Goal: Information Seeking & Learning: Find specific fact

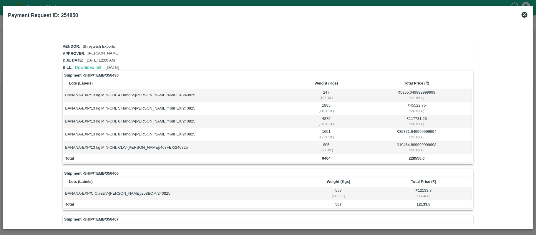
click at [523, 14] on icon at bounding box center [524, 15] width 6 height 6
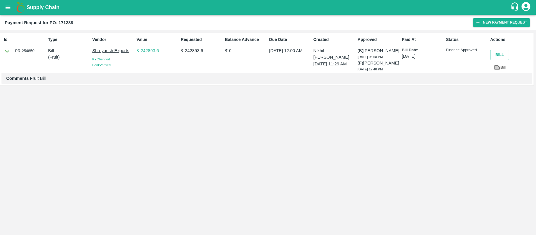
click at [5, 7] on icon "open drawer" at bounding box center [8, 7] width 6 height 6
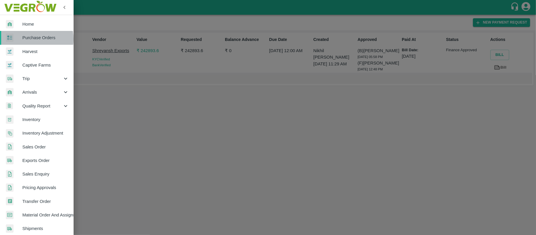
click at [31, 39] on span "Purchase Orders" at bounding box center [45, 37] width 46 height 6
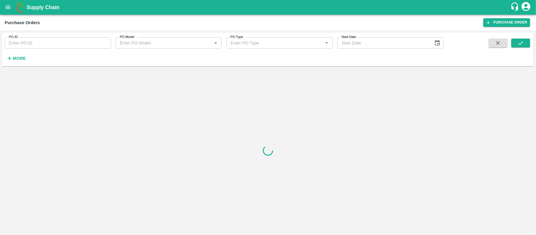
click at [69, 45] on input "PO ID" at bounding box center [58, 42] width 106 height 11
paste input "171288"
click at [517, 42] on icon "submit" at bounding box center [520, 43] width 6 height 6
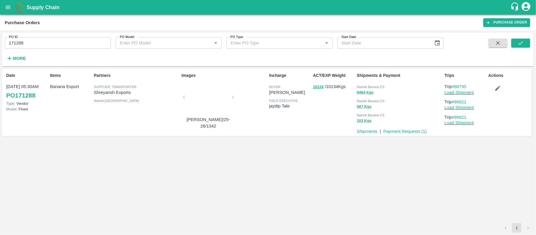
click at [379, 86] on span "Nashik Banana CS" at bounding box center [371, 87] width 28 height 4
copy div "Nashik Banana CS 9464 Kgs"
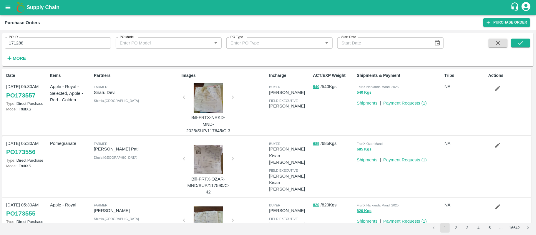
click at [56, 44] on input "171288" at bounding box center [58, 42] width 106 height 11
paste input "text"
click at [56, 44] on input "171288" at bounding box center [58, 42] width 106 height 11
click at [528, 43] on button "submit" at bounding box center [520, 43] width 19 height 9
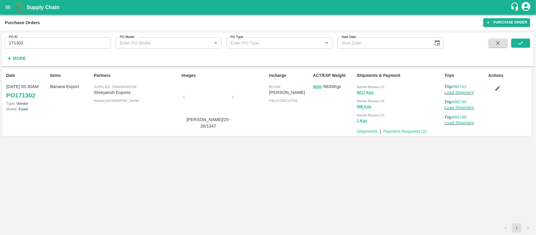
click at [385, 88] on div "Nashik Banana CS" at bounding box center [399, 86] width 85 height 6
copy div "Nashik Banana CS 9217 Kgs"
click at [36, 38] on input "171302" at bounding box center [58, 42] width 106 height 11
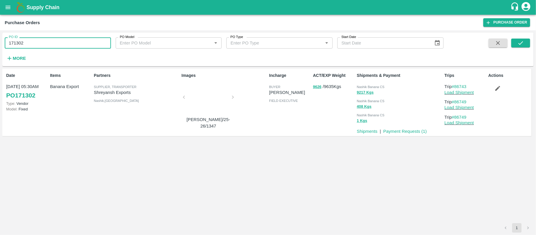
paste input "text"
click at [36, 38] on input "171301" at bounding box center [58, 42] width 106 height 11
click at [522, 41] on icon "submit" at bounding box center [520, 43] width 6 height 6
click at [376, 88] on span "Nashik Banana CS" at bounding box center [371, 87] width 28 height 4
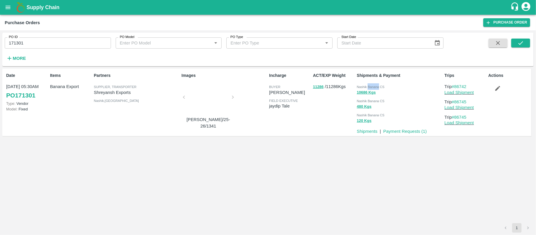
click at [376, 88] on span "Nashik Banana CS" at bounding box center [371, 87] width 28 height 4
copy div "Nashik Banana CS 10686 Kgs"
click at [65, 39] on input "171301" at bounding box center [58, 42] width 106 height 11
paste input "text"
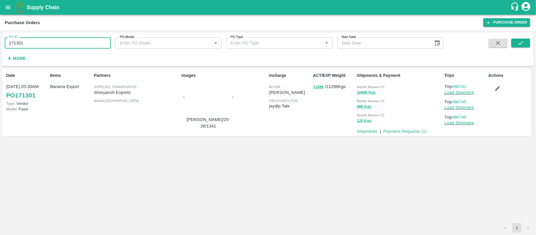
click at [65, 39] on input "171301" at bounding box center [58, 42] width 106 height 11
click at [517, 43] on icon "submit" at bounding box center [520, 43] width 6 height 6
click at [378, 88] on span "Nashik Banana CS" at bounding box center [371, 87] width 28 height 4
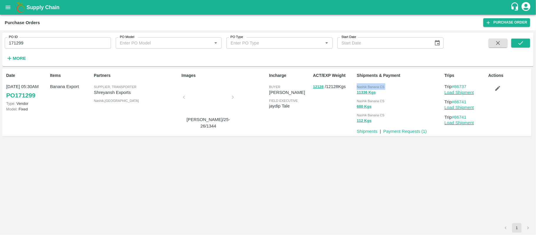
copy div "Nashik Banana CS 11336 Kgs"
click at [82, 47] on input "171299" at bounding box center [58, 42] width 106 height 11
paste input "text"
click at [82, 47] on input "171299" at bounding box center [58, 42] width 106 height 11
click at [526, 45] on button "submit" at bounding box center [520, 43] width 19 height 9
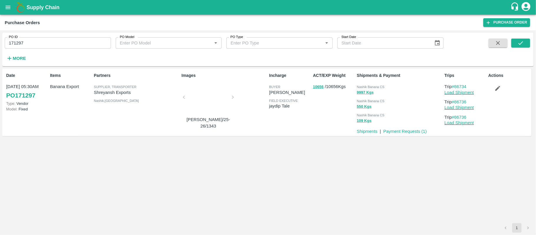
click at [371, 86] on span "Nashik Banana CS" at bounding box center [371, 87] width 28 height 4
copy div "Nashik Banana CS 9997 Kgs"
click at [48, 45] on input "171297" at bounding box center [58, 42] width 106 height 11
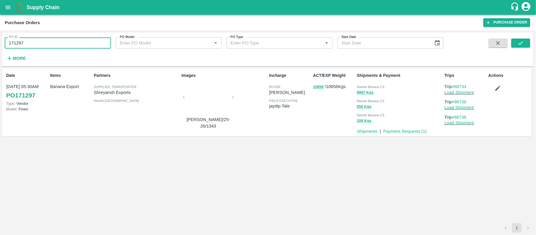
paste input "text"
click at [48, 45] on input "171297" at bounding box center [58, 42] width 106 height 11
click at [525, 43] on button "submit" at bounding box center [520, 43] width 19 height 9
click at [382, 83] on div "Nashik Banana CS" at bounding box center [399, 86] width 85 height 6
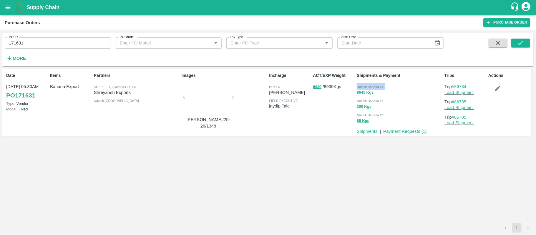
click at [382, 83] on div "Nashik Banana CS" at bounding box center [399, 86] width 85 height 6
copy div "Nashik Banana CS 8645 Kgs"
click at [71, 49] on div "PO ID 171631 PO ID PO Model PO Model   * PO Type PO Type   * Start Date Start D…" at bounding box center [221, 48] width 443 height 31
click at [71, 48] on input "171631" at bounding box center [58, 42] width 106 height 11
click at [70, 44] on input "171631" at bounding box center [58, 42] width 106 height 11
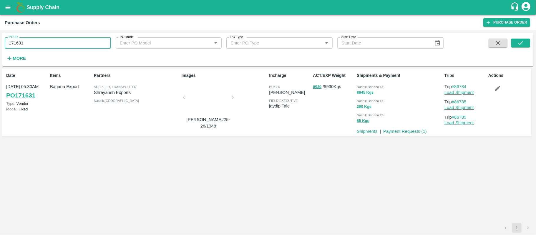
click at [70, 44] on input "171631" at bounding box center [58, 42] width 106 height 11
paste input "text"
click at [514, 44] on button "submit" at bounding box center [520, 43] width 19 height 9
click at [372, 85] on span "Nashik Banana CS" at bounding box center [371, 87] width 28 height 4
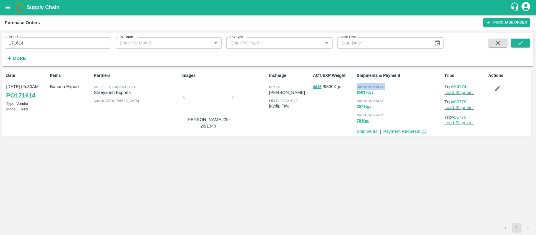
click at [372, 85] on span "Nashik Banana CS" at bounding box center [371, 87] width 28 height 4
copy div "Nashik Banana CS 9503 Kgs"
click at [78, 42] on input "171614" at bounding box center [58, 42] width 106 height 11
paste input "text"
click at [78, 42] on input "171627" at bounding box center [58, 42] width 106 height 11
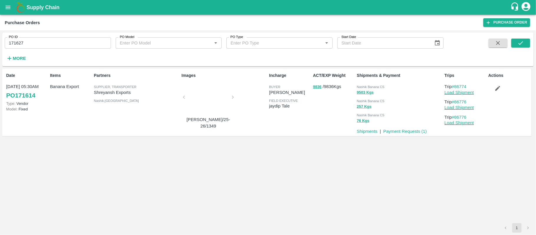
click at [530, 41] on div "PO ID 171627 PO ID PO Model PO Model   * PO Type PO Type   * Start Date Start D…" at bounding box center [267, 49] width 531 height 29
click at [513, 41] on button "submit" at bounding box center [520, 43] width 19 height 9
click at [376, 86] on span "Nashik Banana CS" at bounding box center [371, 87] width 28 height 4
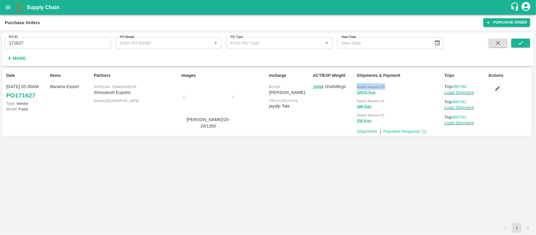
copy div "Nashik Banana CS 10010 Kgs"
click at [59, 43] on input "171627" at bounding box center [58, 42] width 106 height 11
paste input "text"
click at [59, 43] on input "171618" at bounding box center [58, 42] width 106 height 11
click at [518, 44] on icon "submit" at bounding box center [520, 43] width 6 height 6
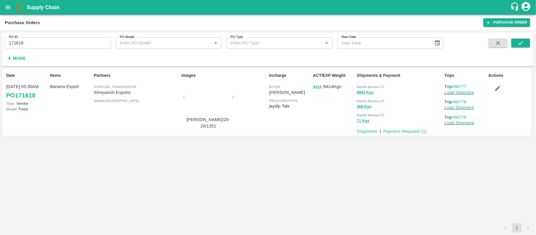
click at [370, 88] on span "Nashik Banana CS" at bounding box center [371, 87] width 28 height 4
copy div "Nashik Banana CS 8983 Kgs"
click at [63, 38] on input "171618" at bounding box center [58, 42] width 106 height 11
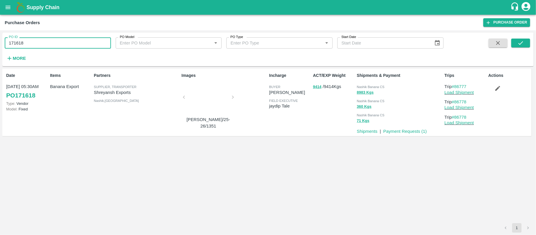
click at [63, 38] on input "171618" at bounding box center [58, 42] width 106 height 11
paste input "text"
click at [520, 40] on icon "submit" at bounding box center [520, 43] width 6 height 6
click at [379, 89] on div "9529 Kgs" at bounding box center [399, 92] width 85 height 7
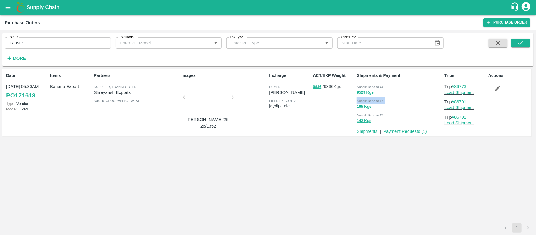
click at [379, 89] on div "9529 Kgs" at bounding box center [399, 92] width 85 height 7
copy div "Nashik Banana CS 165 Kgs"
click at [74, 40] on input "171613" at bounding box center [58, 42] width 106 height 11
paste input "text"
click at [74, 40] on input "171630" at bounding box center [58, 42] width 106 height 11
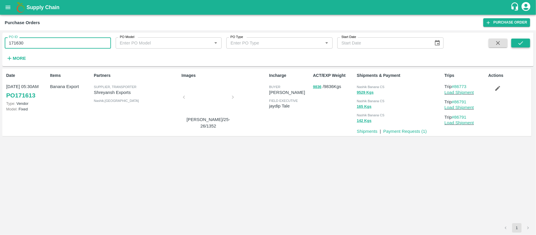
click at [517, 39] on button "submit" at bounding box center [520, 43] width 19 height 9
click at [374, 83] on div "Nashik Banana CS 10127 Kgs Nashik Banana CS 490 Kgs Nashik Banana CS 143 Kgs" at bounding box center [398, 103] width 88 height 44
click at [64, 46] on input "171630" at bounding box center [58, 42] width 106 height 11
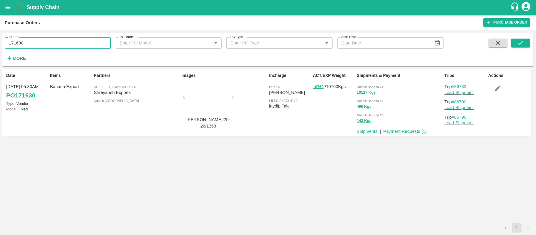
paste input "text"
click at [64, 46] on input "171630" at bounding box center [58, 42] width 106 height 11
click at [535, 44] on div "PO ID 171886 PO ID PO Model PO Model   * PO Type PO Type   * Start Date Start D…" at bounding box center [268, 132] width 536 height 204
click at [524, 42] on button "submit" at bounding box center [520, 43] width 19 height 9
click at [371, 85] on span "Nashik Banana CS" at bounding box center [371, 87] width 28 height 4
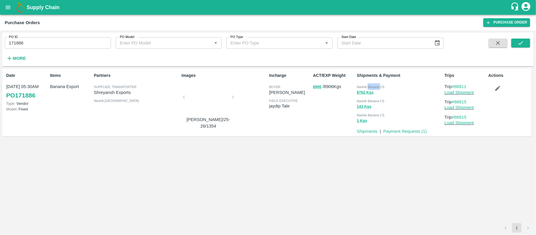
click at [371, 85] on span "Nashik Banana CS" at bounding box center [371, 87] width 28 height 4
click at [51, 43] on input "171886" at bounding box center [58, 42] width 106 height 11
paste input "text"
click at [51, 43] on input "171887" at bounding box center [58, 42] width 106 height 11
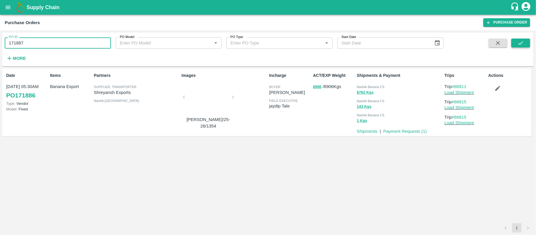
click at [519, 44] on icon "submit" at bounding box center [520, 43] width 5 height 4
click at [381, 88] on span "Nashik Banana CS" at bounding box center [371, 87] width 28 height 4
click at [57, 44] on input "171887" at bounding box center [58, 42] width 106 height 11
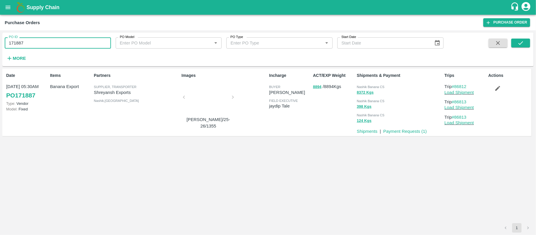
paste input "text"
click at [57, 44] on input "172117" at bounding box center [58, 42] width 106 height 11
click at [524, 42] on button "submit" at bounding box center [520, 43] width 19 height 9
click at [366, 85] on span "Nashik Banana CS" at bounding box center [371, 87] width 28 height 4
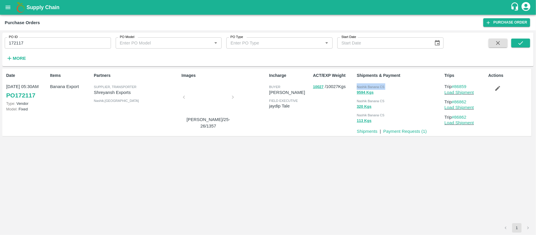
click at [366, 85] on span "Nashik Banana CS" at bounding box center [371, 87] width 28 height 4
click at [68, 46] on input "172117" at bounding box center [58, 42] width 106 height 11
paste input "text"
click at [518, 42] on icon "submit" at bounding box center [520, 43] width 6 height 6
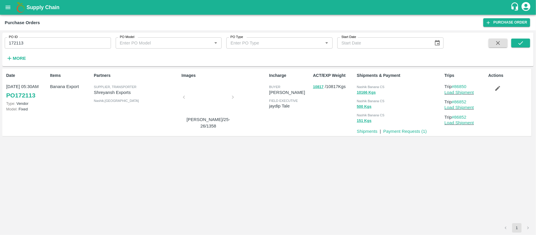
click at [367, 85] on span "Nashik Banana CS" at bounding box center [371, 87] width 28 height 4
click at [41, 41] on input "172113" at bounding box center [58, 42] width 106 height 11
paste input "text"
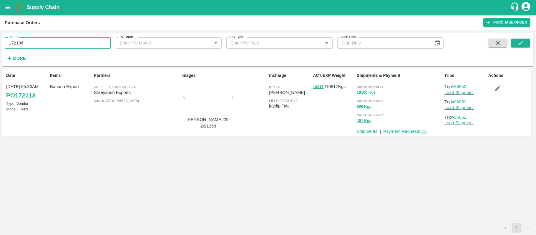
click at [41, 41] on input "172106" at bounding box center [58, 42] width 106 height 11
click at [522, 47] on button "submit" at bounding box center [520, 43] width 19 height 9
click at [375, 87] on span "Nashik Banana CS" at bounding box center [371, 87] width 28 height 4
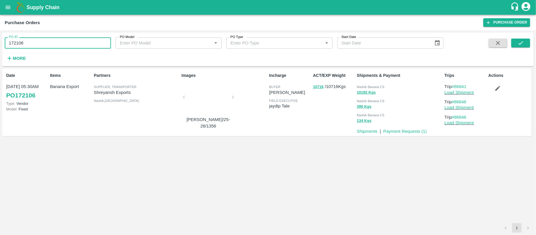
click at [59, 42] on input "172106" at bounding box center [58, 42] width 106 height 11
paste input "text"
click at [59, 42] on input "172106" at bounding box center [58, 42] width 106 height 11
click at [515, 44] on button "submit" at bounding box center [520, 43] width 19 height 9
click at [374, 85] on span "Nashik Banana CS" at bounding box center [371, 87] width 28 height 4
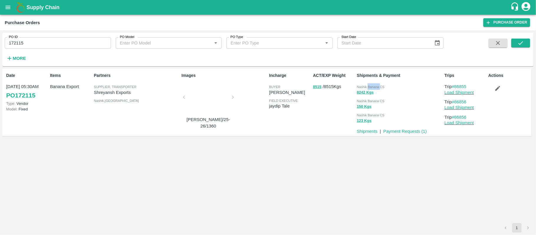
click at [374, 85] on span "Nashik Banana CS" at bounding box center [371, 87] width 28 height 4
click at [62, 44] on input "172115" at bounding box center [58, 42] width 106 height 11
paste input "text"
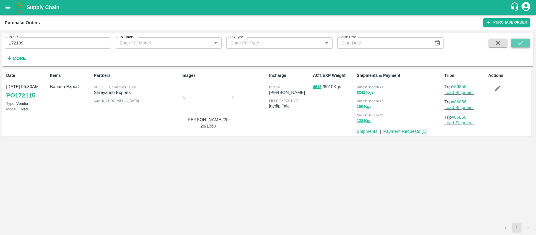
click at [524, 40] on button "submit" at bounding box center [520, 43] width 19 height 9
click at [375, 86] on span "Nashik Banana CS" at bounding box center [371, 87] width 28 height 4
click at [53, 48] on input "172109" at bounding box center [58, 42] width 106 height 11
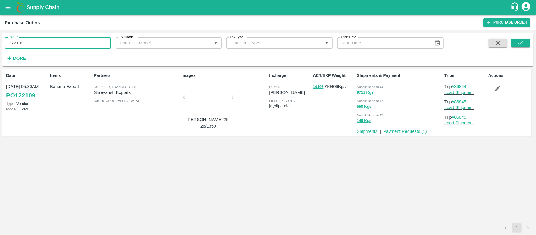
paste input "text"
click at [53, 48] on input "172109" at bounding box center [58, 42] width 106 height 11
click at [530, 40] on button "submit" at bounding box center [520, 43] width 19 height 9
click at [376, 86] on span "Nashik Banana CS" at bounding box center [371, 87] width 28 height 4
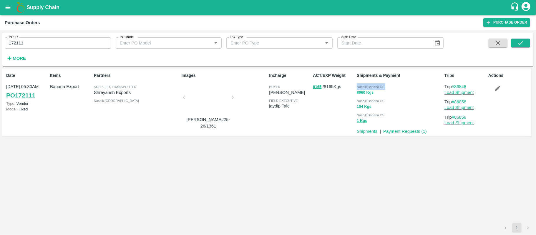
click at [376, 86] on span "Nashik Banana CS" at bounding box center [371, 87] width 28 height 4
click at [53, 41] on input "172111" at bounding box center [58, 42] width 106 height 11
paste input "text"
click at [53, 41] on input "172330" at bounding box center [58, 42] width 106 height 11
click at [522, 45] on icon "submit" at bounding box center [520, 43] width 6 height 6
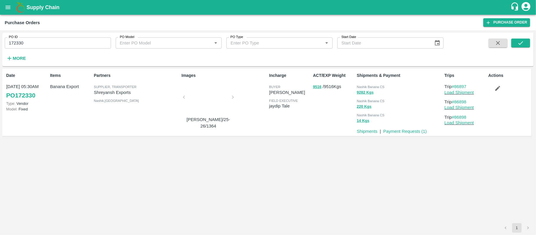
click at [369, 86] on span "Nashik Banana CS" at bounding box center [371, 87] width 28 height 4
click at [82, 38] on input "172330" at bounding box center [58, 42] width 106 height 11
paste input "text"
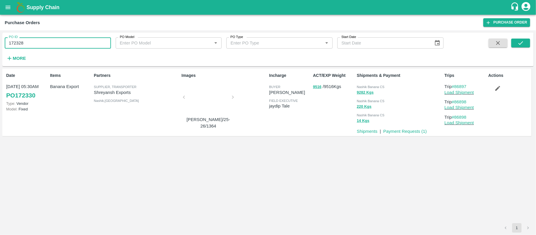
click at [82, 38] on input "172328" at bounding box center [58, 42] width 106 height 11
click at [522, 43] on icon "submit" at bounding box center [520, 43] width 6 height 6
click at [386, 89] on div "Nashik Banana CS" at bounding box center [399, 86] width 85 height 6
click at [377, 86] on span "Nashik Banana CS" at bounding box center [371, 87] width 28 height 4
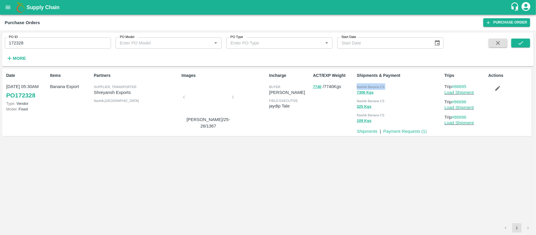
click at [377, 86] on span "Nashik Banana CS" at bounding box center [371, 87] width 28 height 4
click at [67, 39] on input "172328" at bounding box center [58, 42] width 106 height 11
paste input "text"
click at [67, 39] on input "172323" at bounding box center [58, 42] width 106 height 11
click at [520, 44] on icon "submit" at bounding box center [520, 43] width 5 height 4
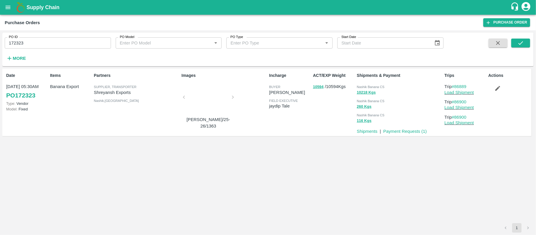
click at [382, 87] on span "Nashik Banana CS" at bounding box center [371, 87] width 28 height 4
click at [63, 41] on input "172323" at bounding box center [58, 42] width 106 height 11
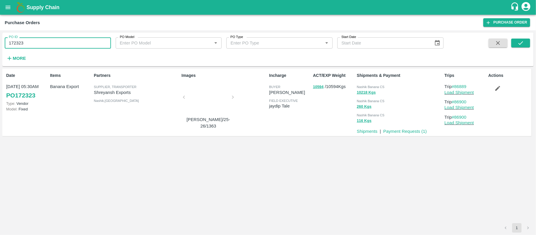
paste input "text"
click at [63, 41] on input "172315" at bounding box center [58, 42] width 106 height 11
click at [522, 42] on icon "submit" at bounding box center [520, 43] width 5 height 4
click at [378, 86] on span "Nashik Banana CS" at bounding box center [371, 87] width 28 height 4
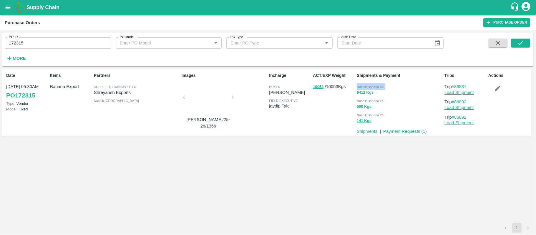
click at [378, 86] on span "Nashik Banana CS" at bounding box center [371, 87] width 28 height 4
click at [81, 41] on input "172315" at bounding box center [58, 42] width 106 height 11
paste input "text"
click at [81, 41] on input "172324" at bounding box center [58, 42] width 106 height 11
click at [526, 43] on button "submit" at bounding box center [520, 43] width 19 height 9
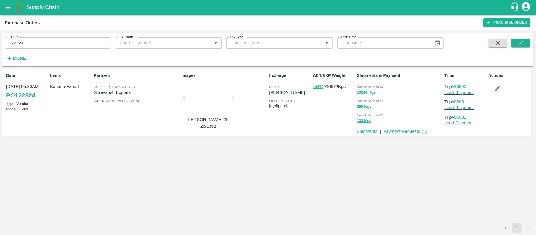
click at [368, 84] on div "Nashik Banana CS" at bounding box center [399, 86] width 85 height 6
click at [59, 35] on div "PO ID 172324 PO ID" at bounding box center [55, 41] width 111 height 16
drag, startPoint x: 59, startPoint y: 35, endPoint x: 59, endPoint y: 41, distance: 6.5
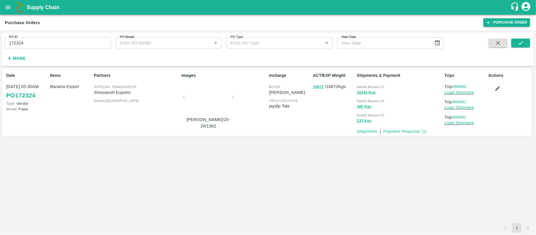
click at [59, 36] on div "PO ID 172324 PO ID" at bounding box center [55, 41] width 111 height 16
click at [59, 41] on input "172324" at bounding box center [58, 42] width 106 height 11
paste input "text"
click at [59, 41] on input "172324" at bounding box center [58, 42] width 106 height 11
type input "172311"
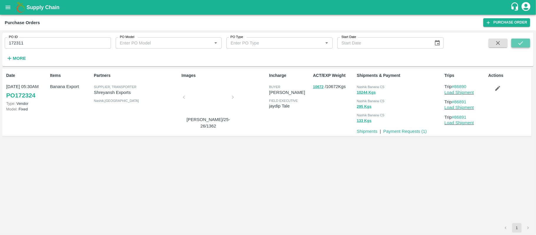
click at [521, 42] on icon "submit" at bounding box center [520, 43] width 6 height 6
click at [375, 88] on span "Nashik Banana CS" at bounding box center [371, 87] width 28 height 4
